Goal: Task Accomplishment & Management: Use online tool/utility

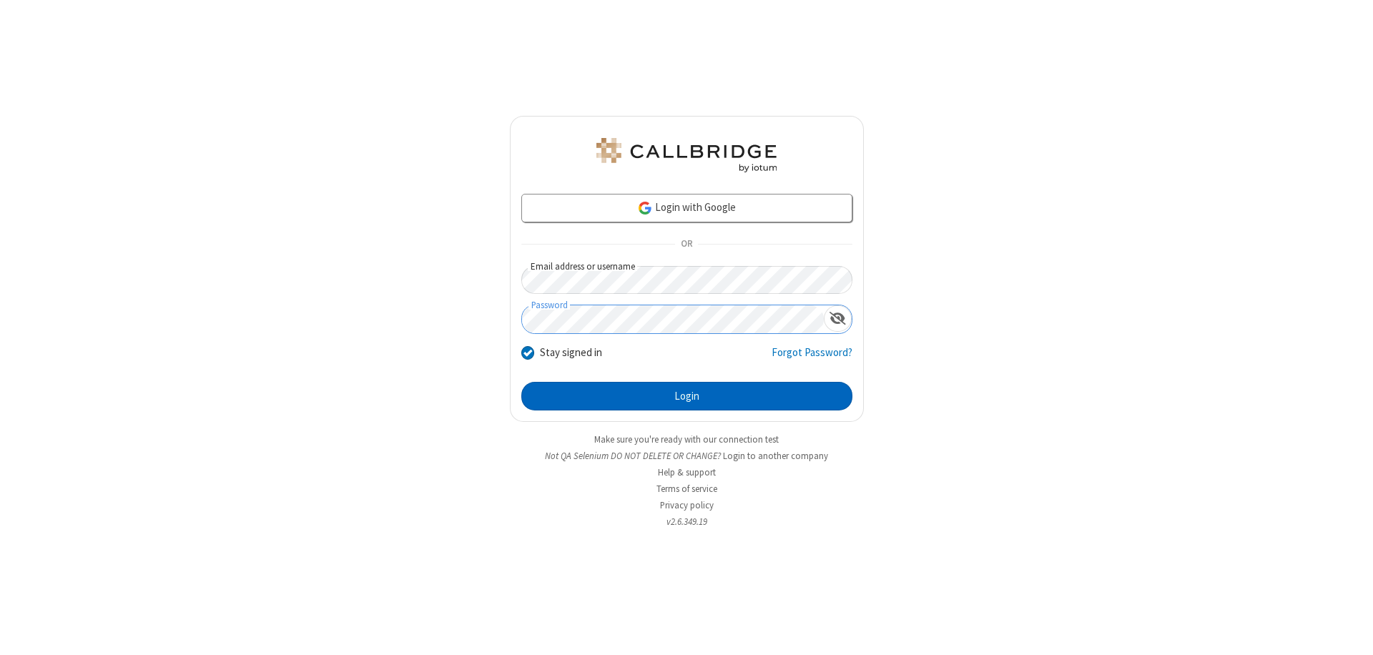
click at [686, 396] on button "Login" at bounding box center [686, 396] width 331 height 29
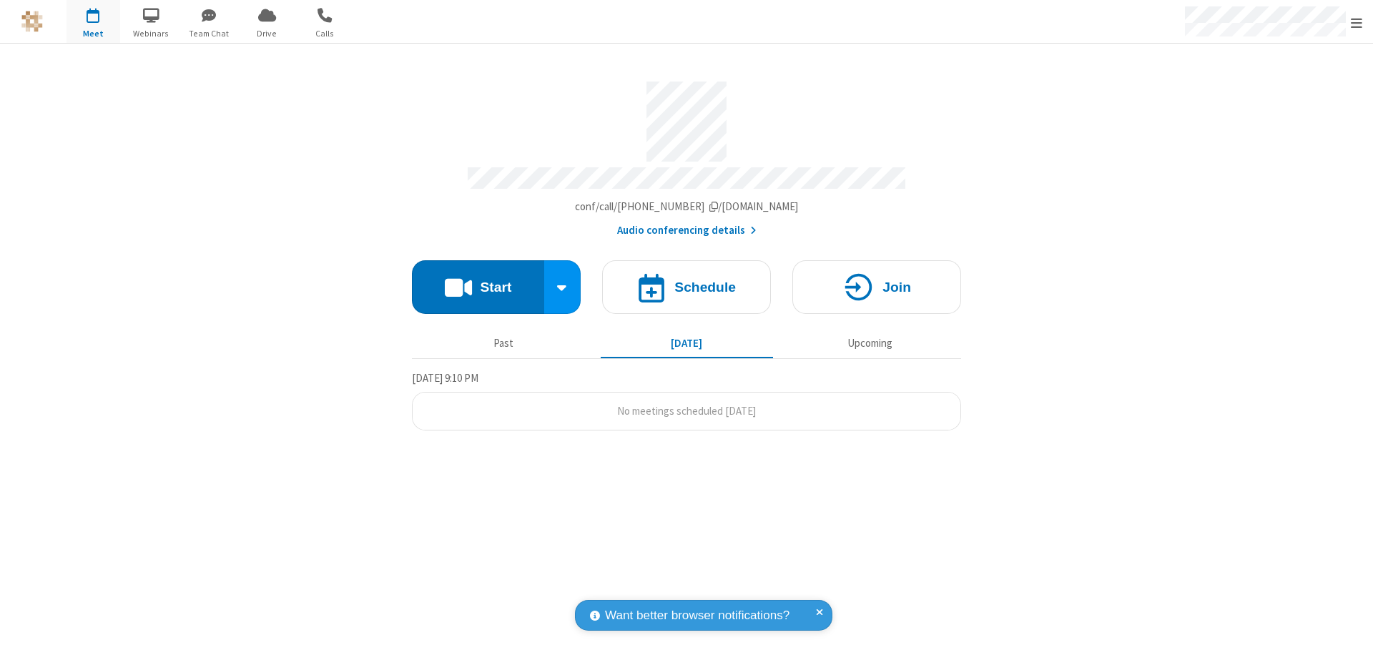
click at [478, 280] on button "Start" at bounding box center [478, 287] width 132 height 54
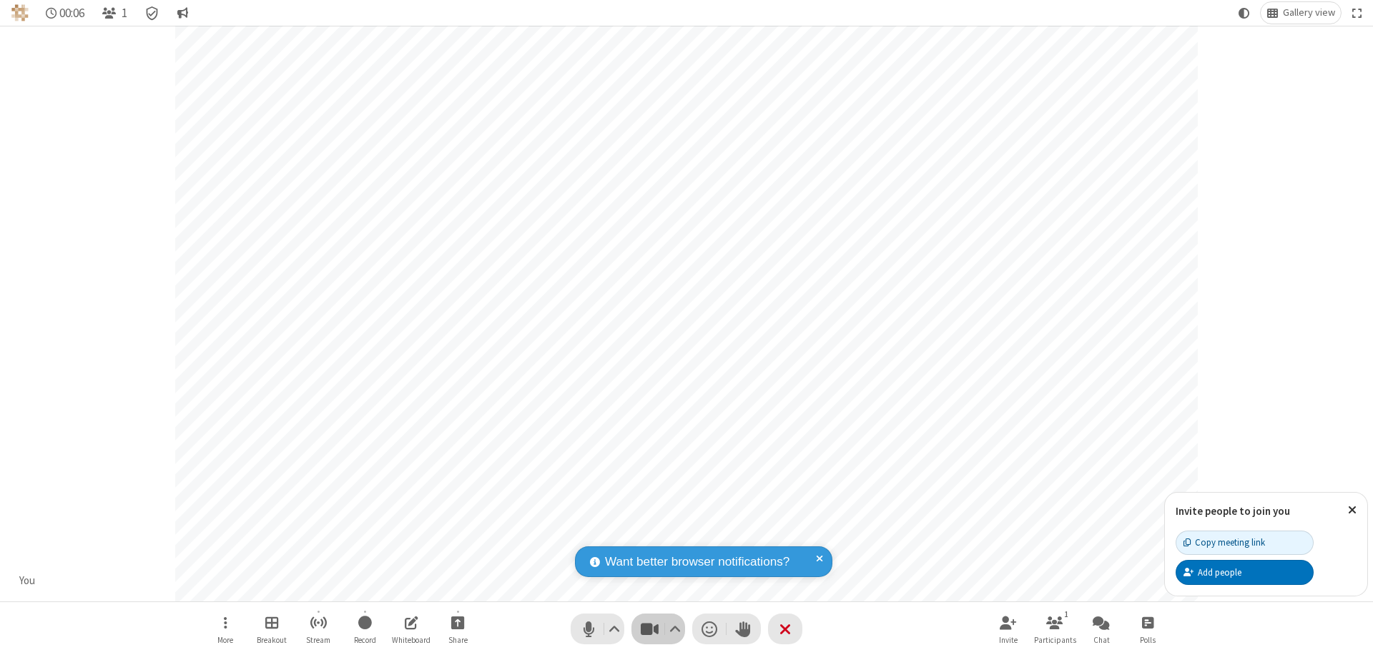
click at [649, 628] on span "Stop video (⌘+Shift+V)" at bounding box center [648, 628] width 21 height 21
click at [649, 628] on span "Start video (⌘+Shift+V)" at bounding box center [648, 628] width 21 height 21
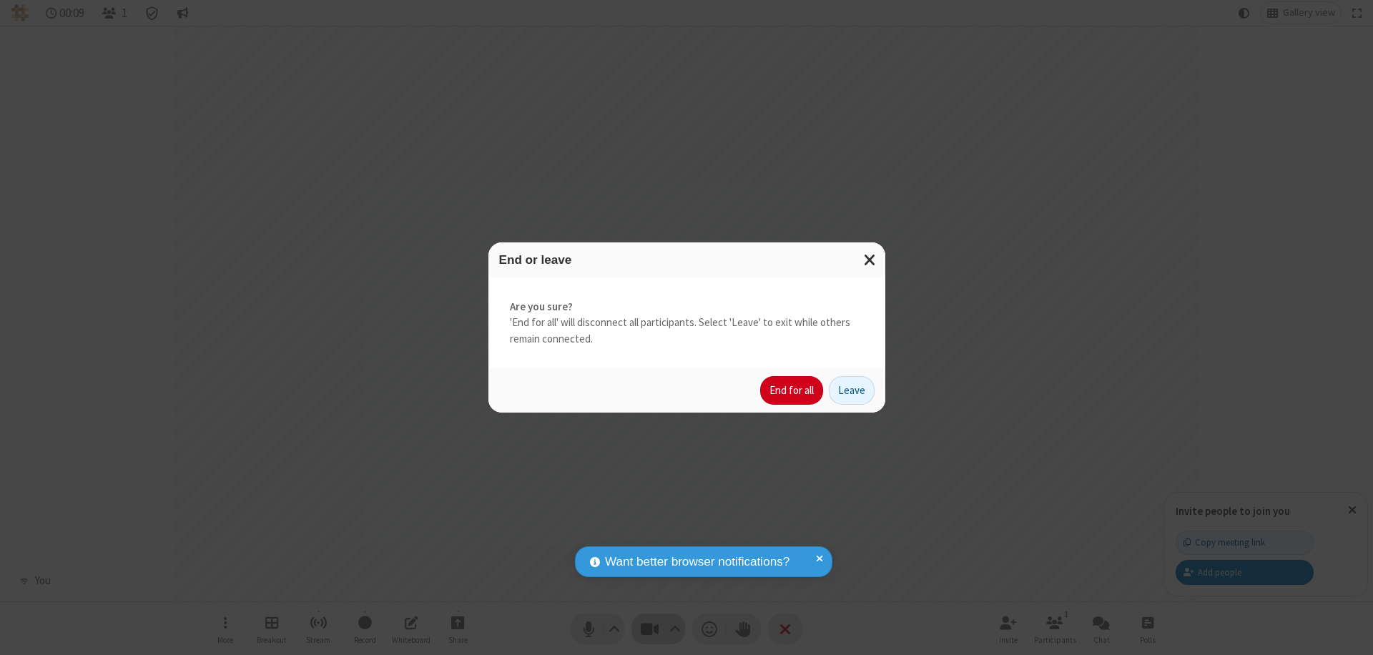
click at [792, 390] on button "End for all" at bounding box center [791, 390] width 63 height 29
